Goal: Task Accomplishment & Management: Use online tool/utility

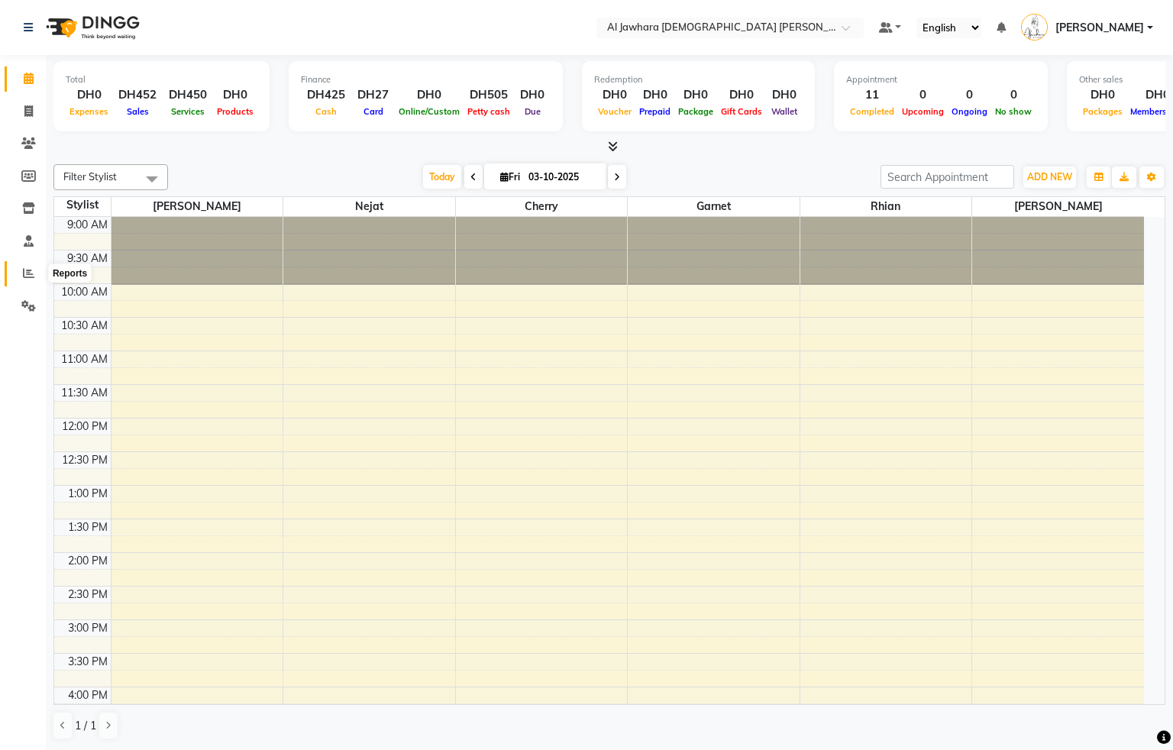
click at [28, 269] on icon at bounding box center [28, 272] width 11 height 11
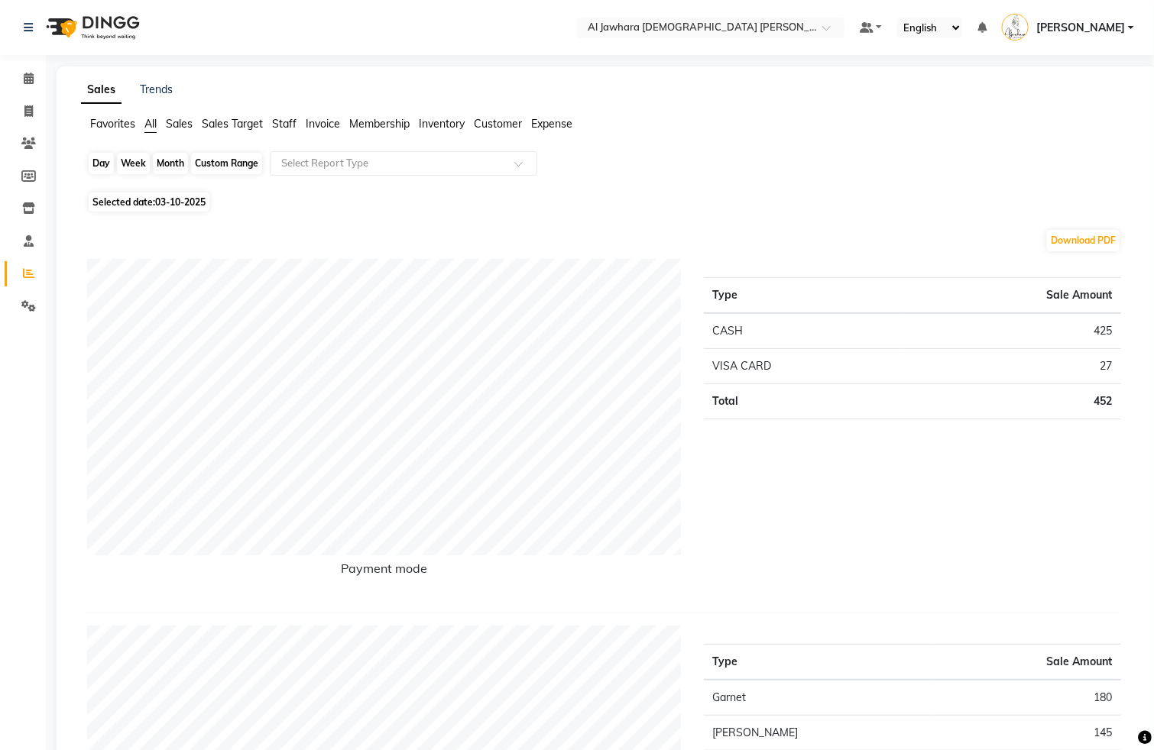
click at [92, 168] on div "Day" at bounding box center [101, 163] width 25 height 21
select select "10"
select select "2025"
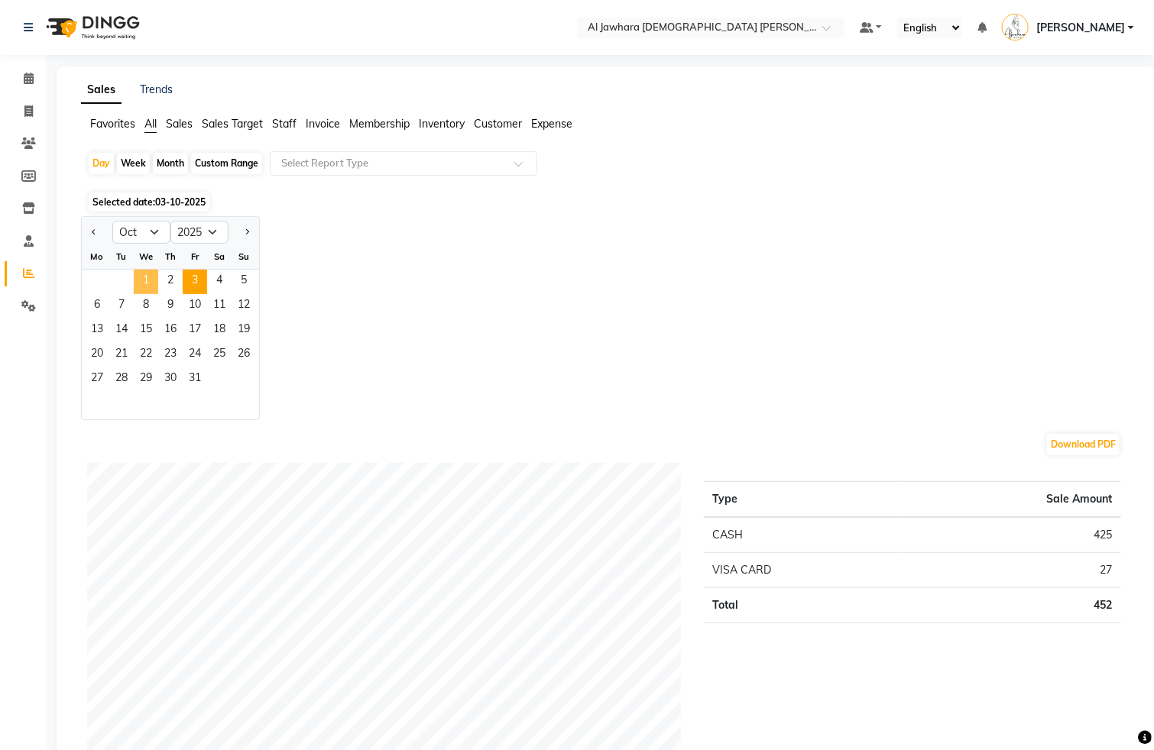
click at [144, 275] on span "1" at bounding box center [146, 282] width 24 height 24
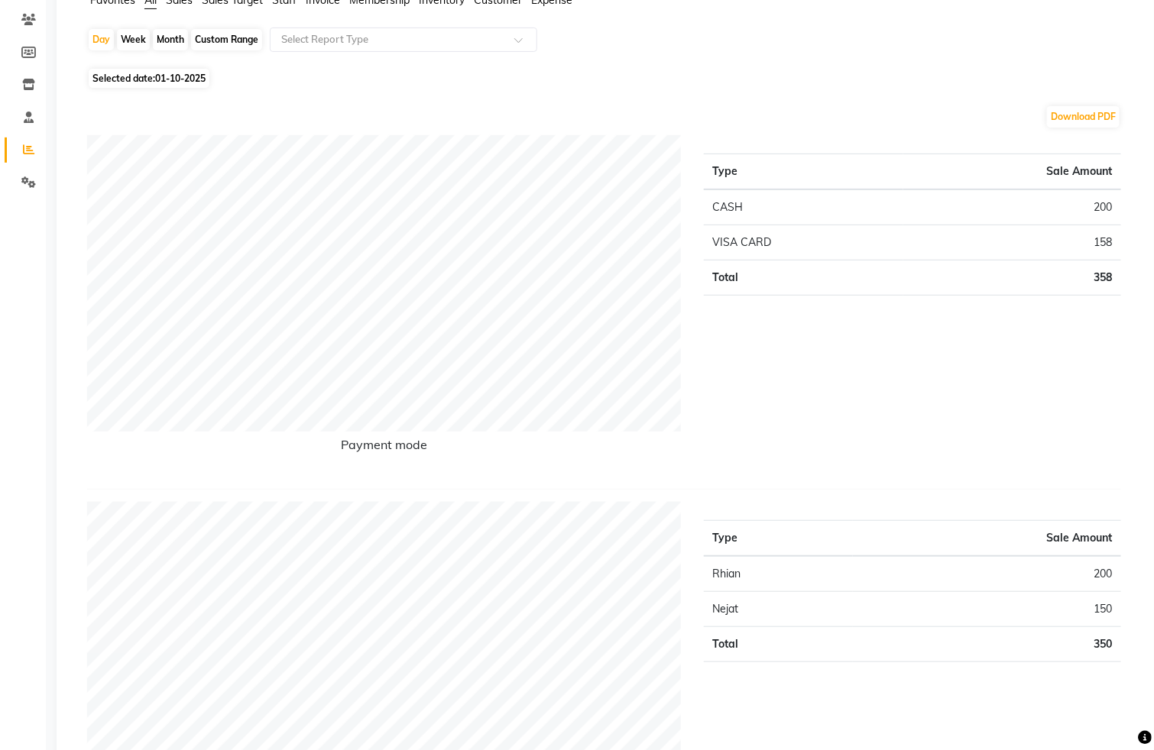
scroll to position [138, 0]
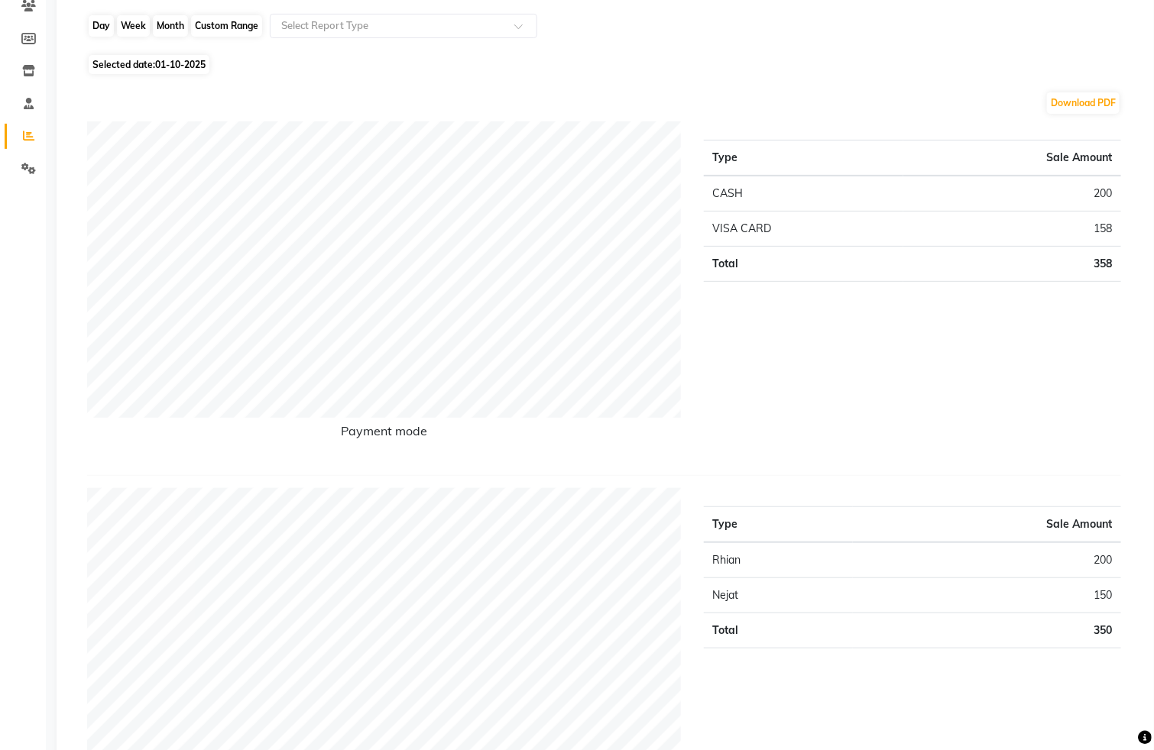
click at [105, 31] on div "Day" at bounding box center [101, 25] width 25 height 21
select select "10"
select select "2025"
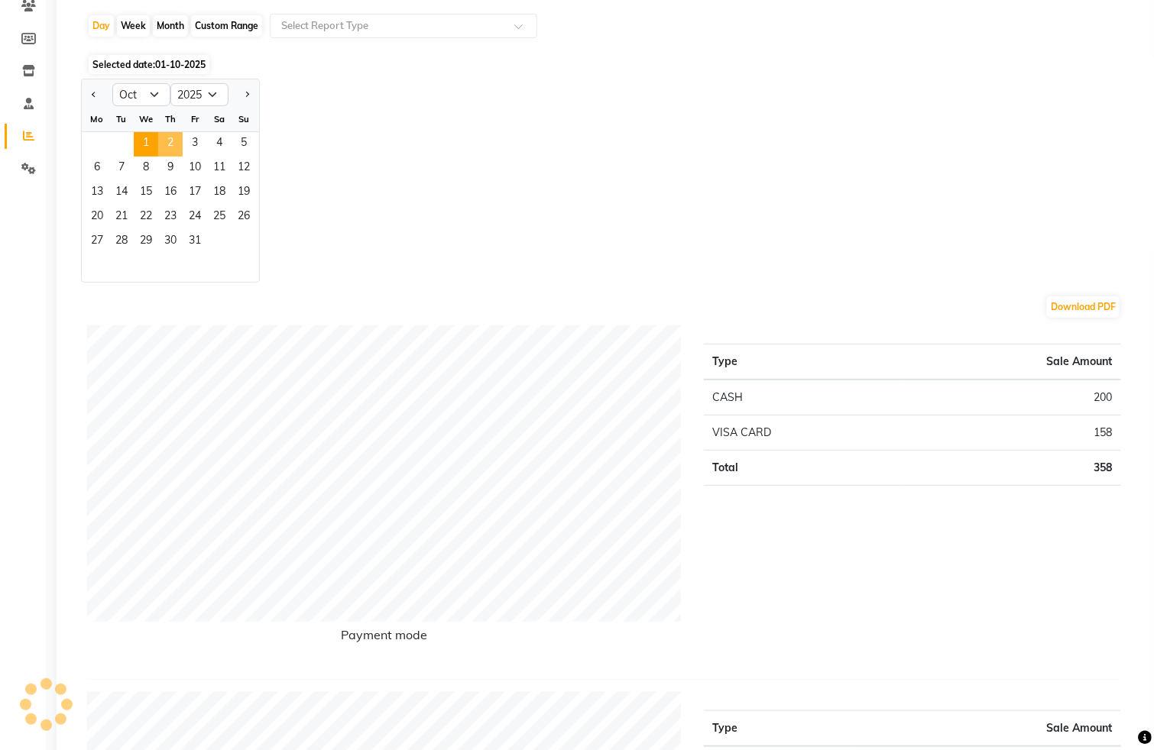
click at [168, 144] on span "2" at bounding box center [170, 144] width 24 height 24
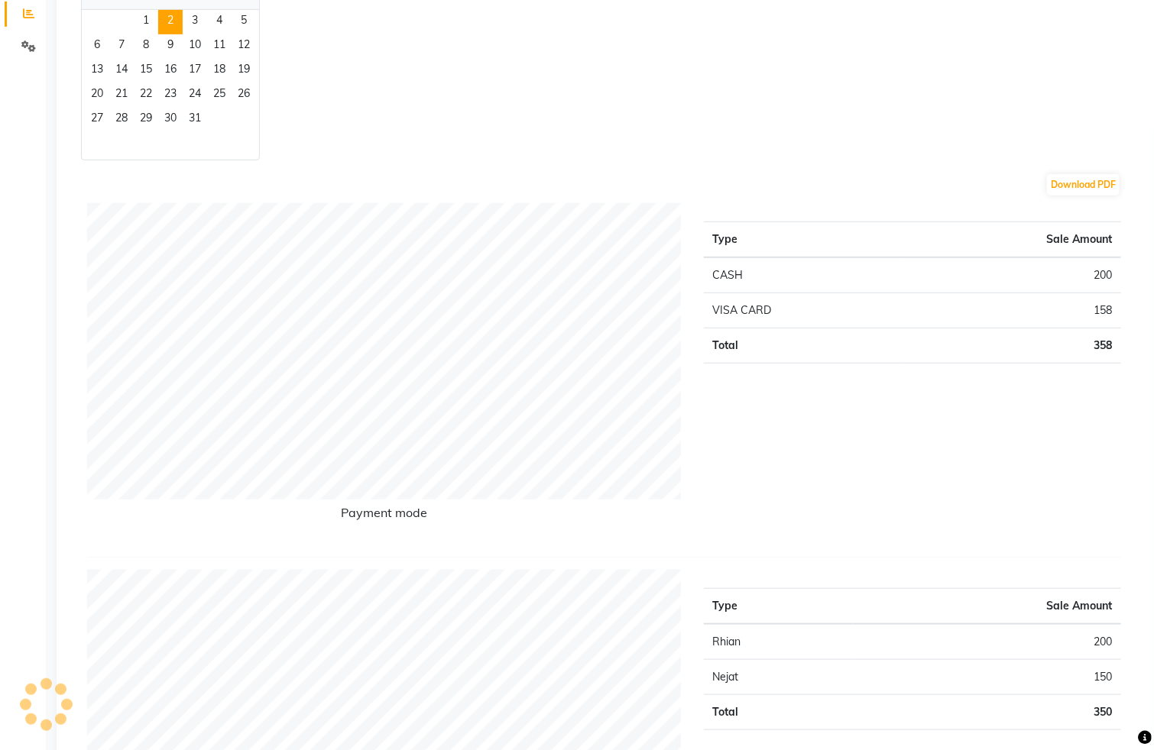
scroll to position [275, 0]
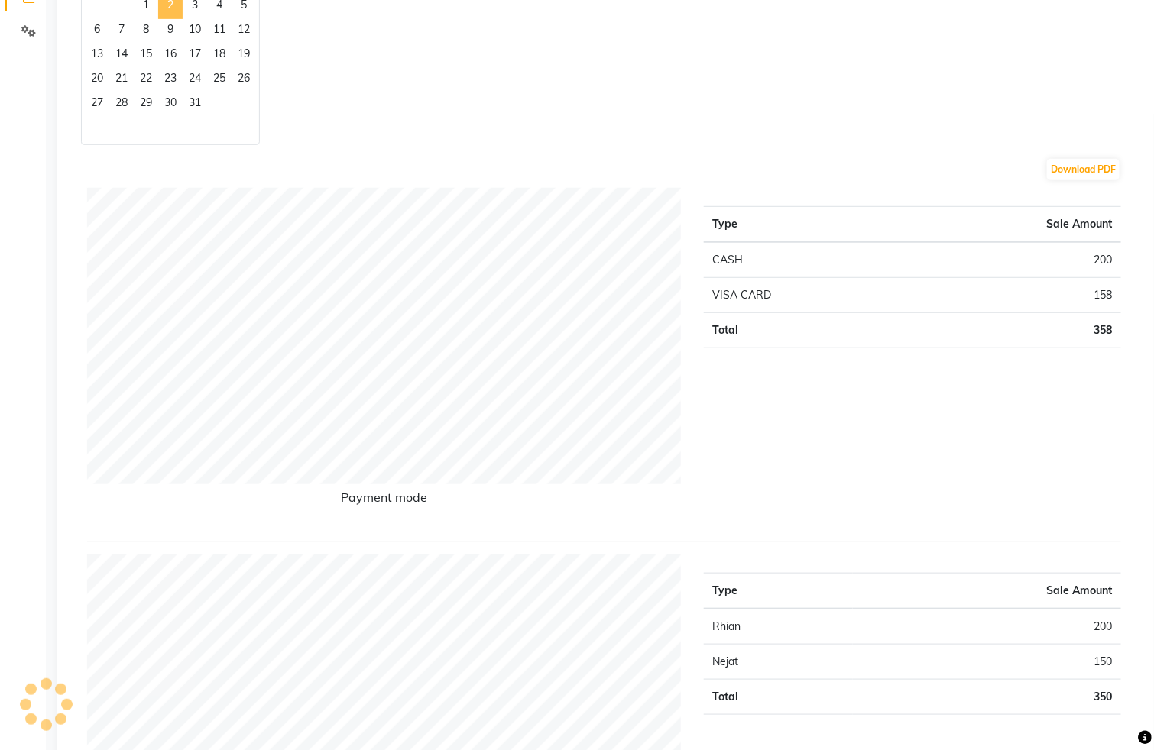
click at [170, 9] on span "2" at bounding box center [170, 7] width 24 height 24
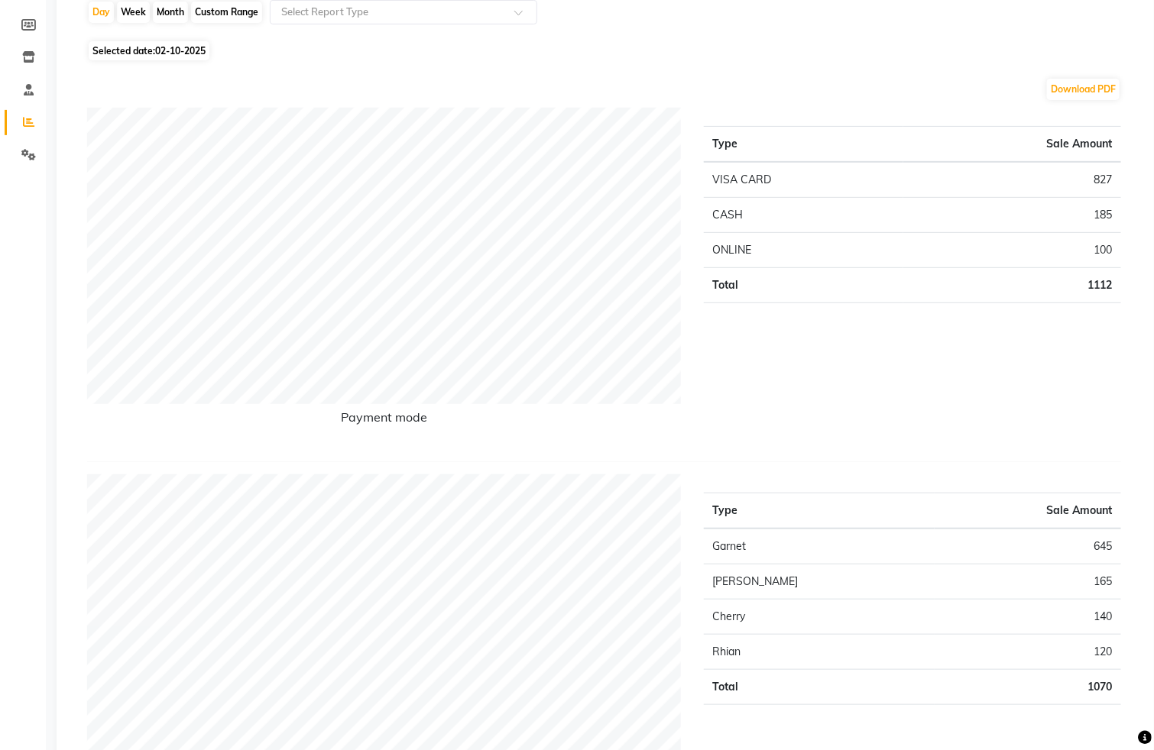
scroll to position [138, 0]
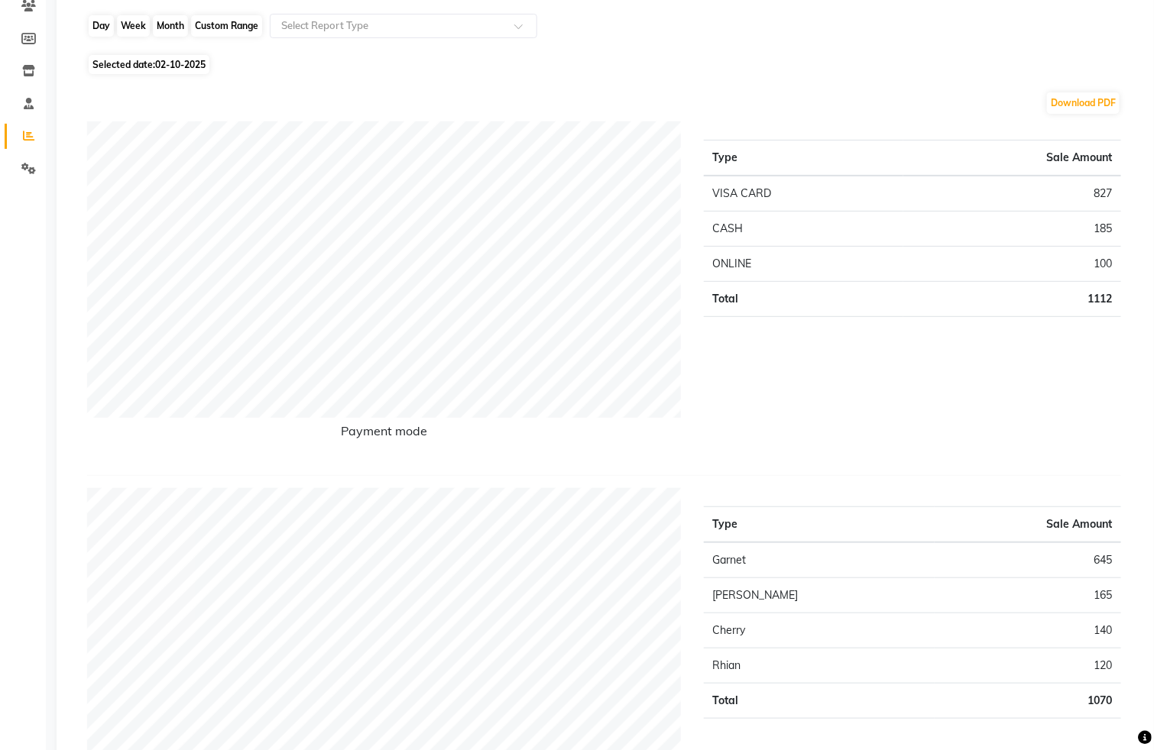
click at [102, 28] on div "Day" at bounding box center [101, 25] width 25 height 21
select select "10"
select select "2025"
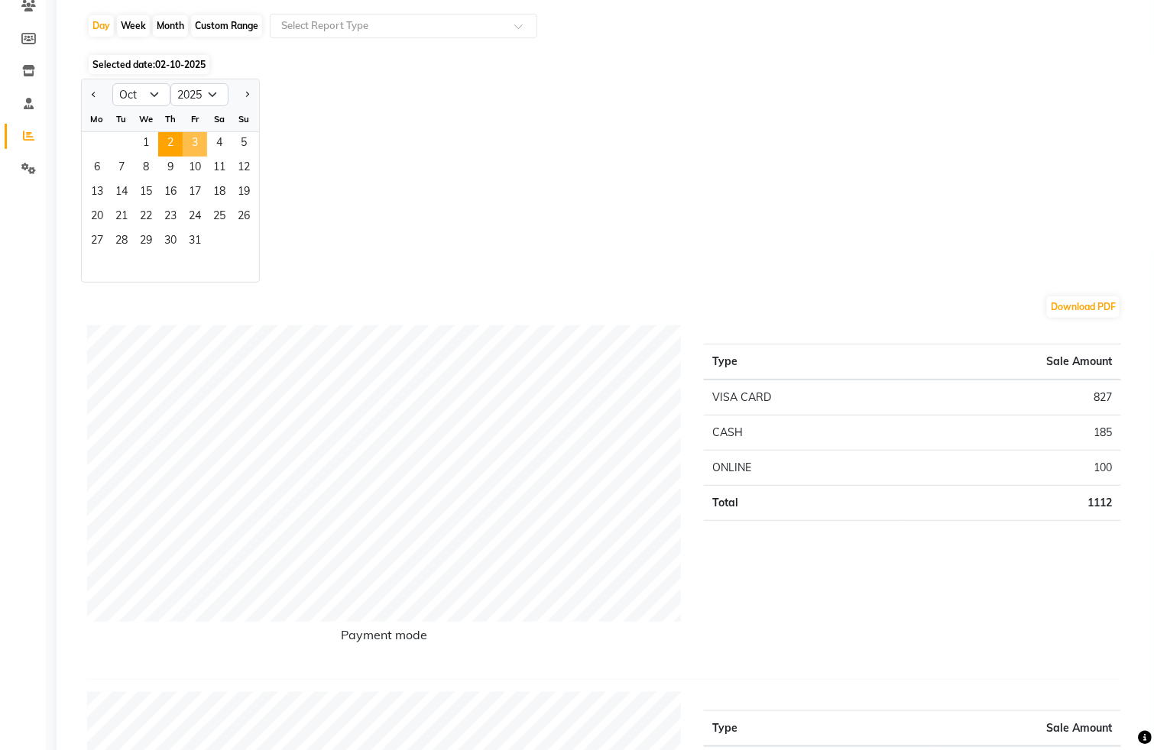
click at [189, 143] on span "3" at bounding box center [195, 144] width 24 height 24
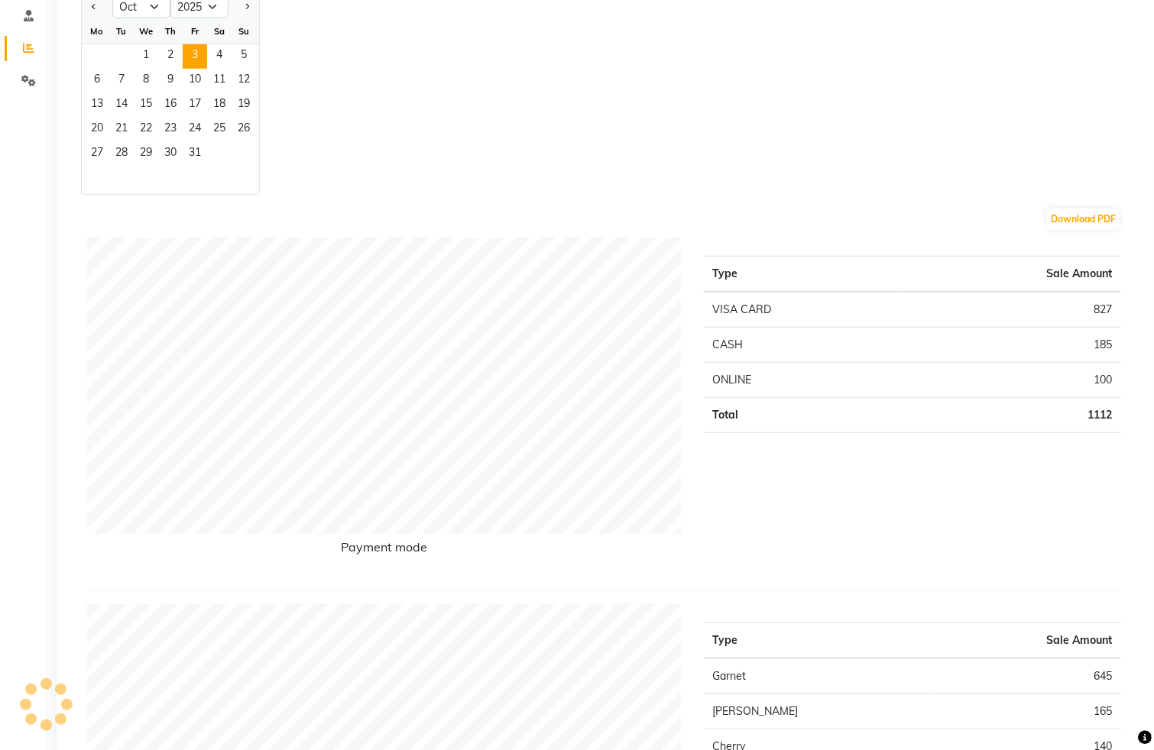
scroll to position [229, 0]
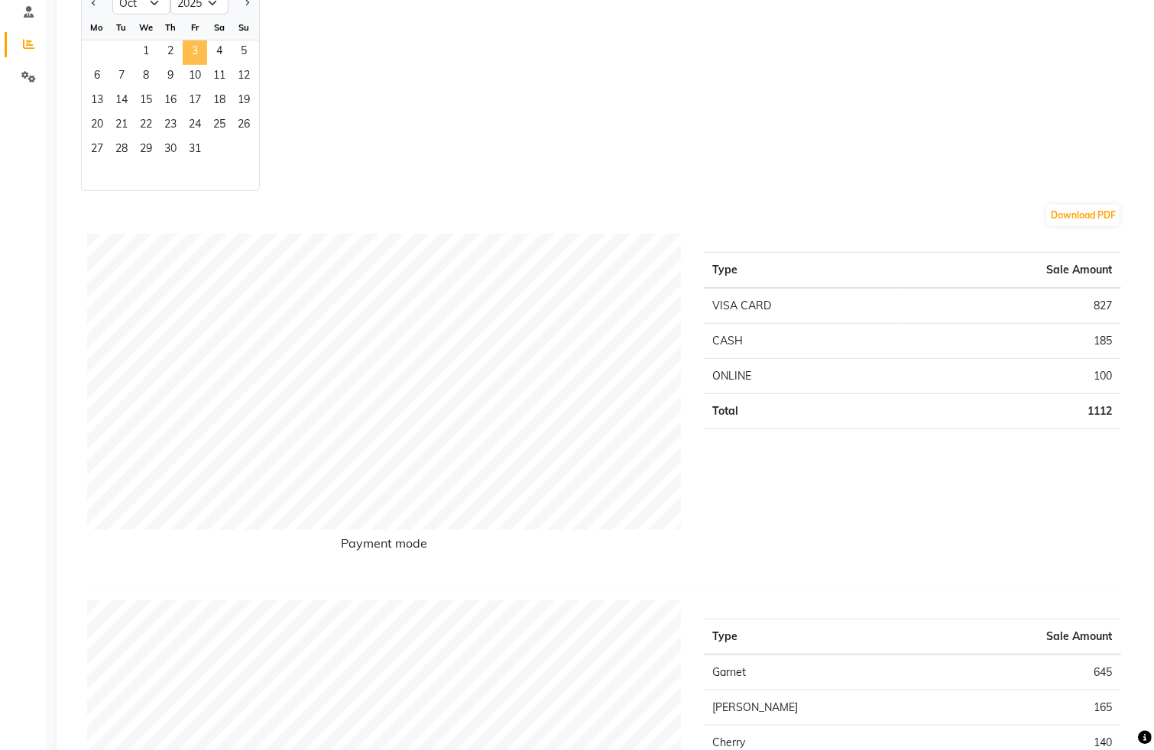
click at [195, 50] on span "3" at bounding box center [195, 52] width 24 height 24
